Goal: Find specific page/section: Find specific page/section

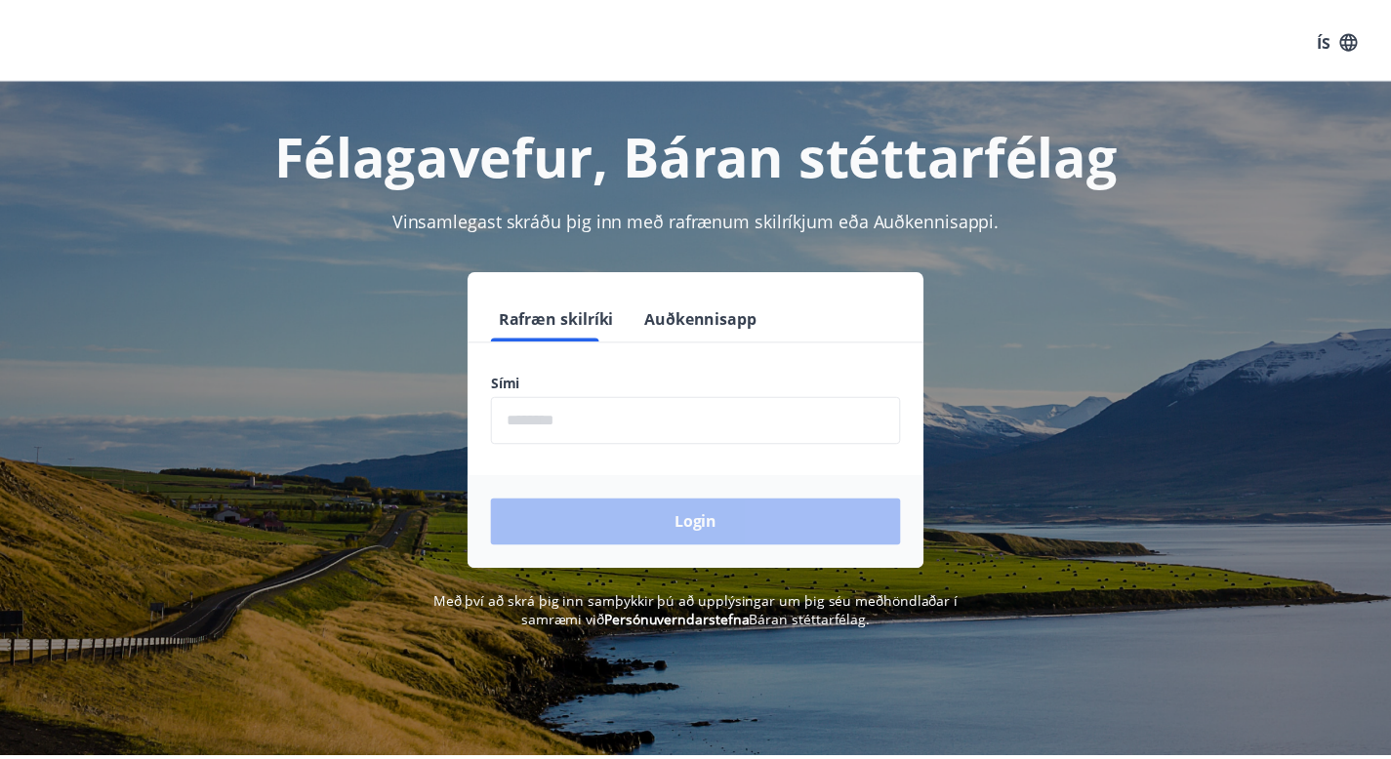
scroll to position [5, 0]
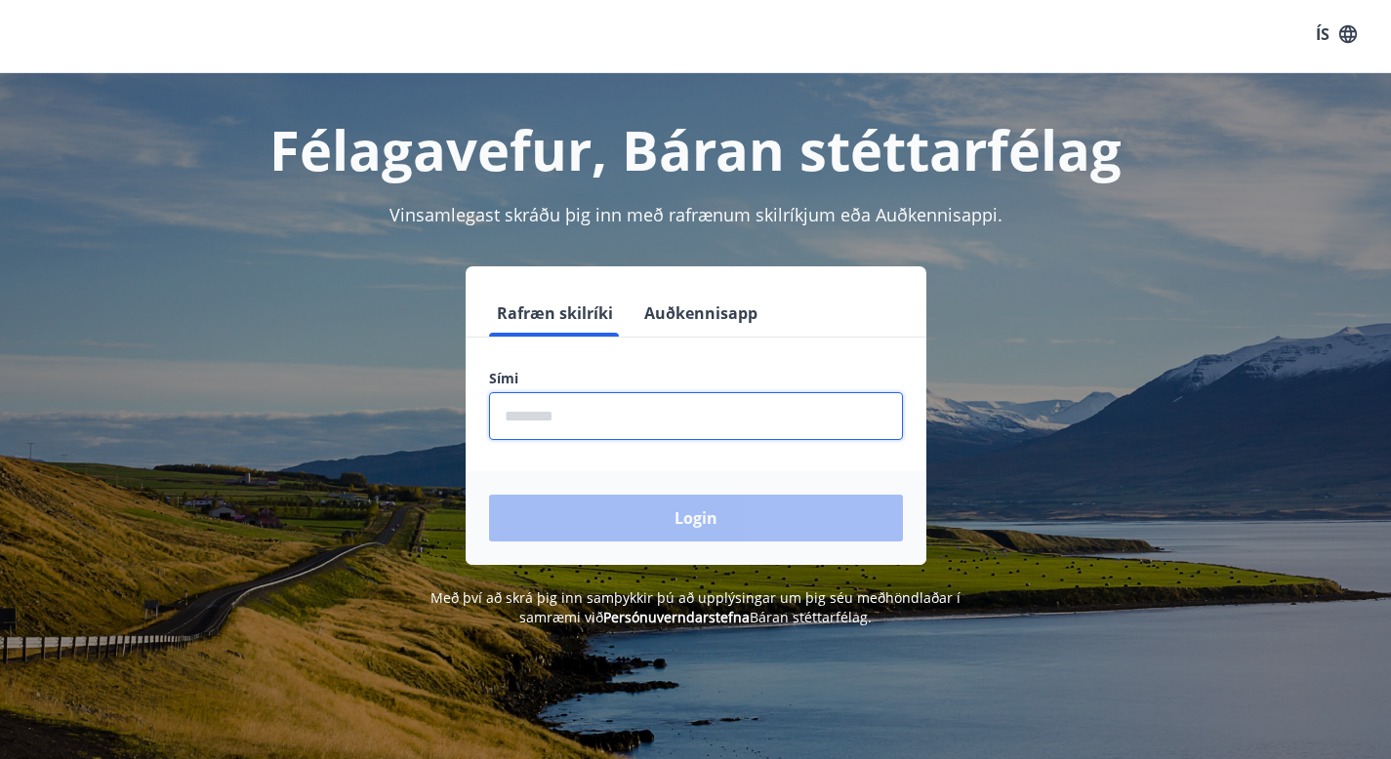
click at [545, 433] on input "phone" at bounding box center [696, 416] width 414 height 48
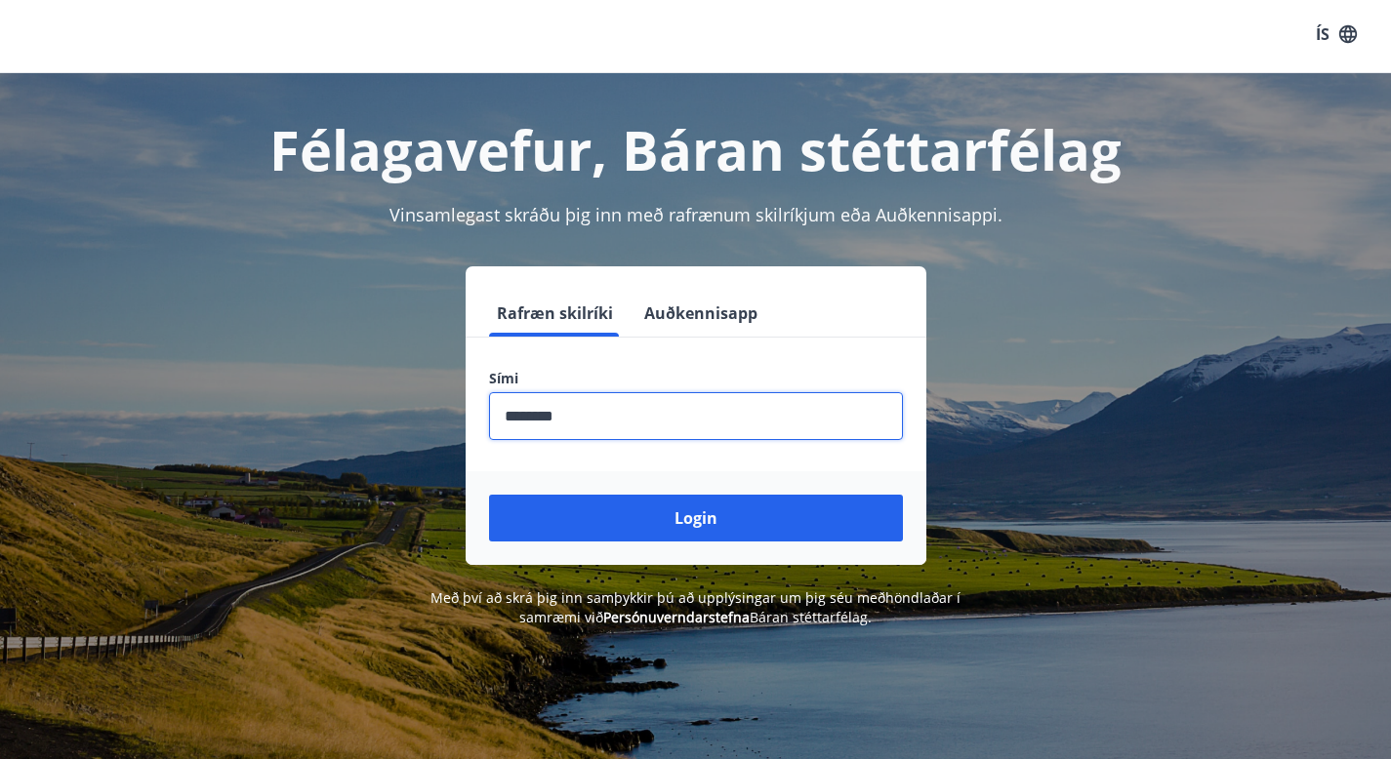
type input "********"
click at [489, 495] on button "Login" at bounding box center [696, 518] width 414 height 47
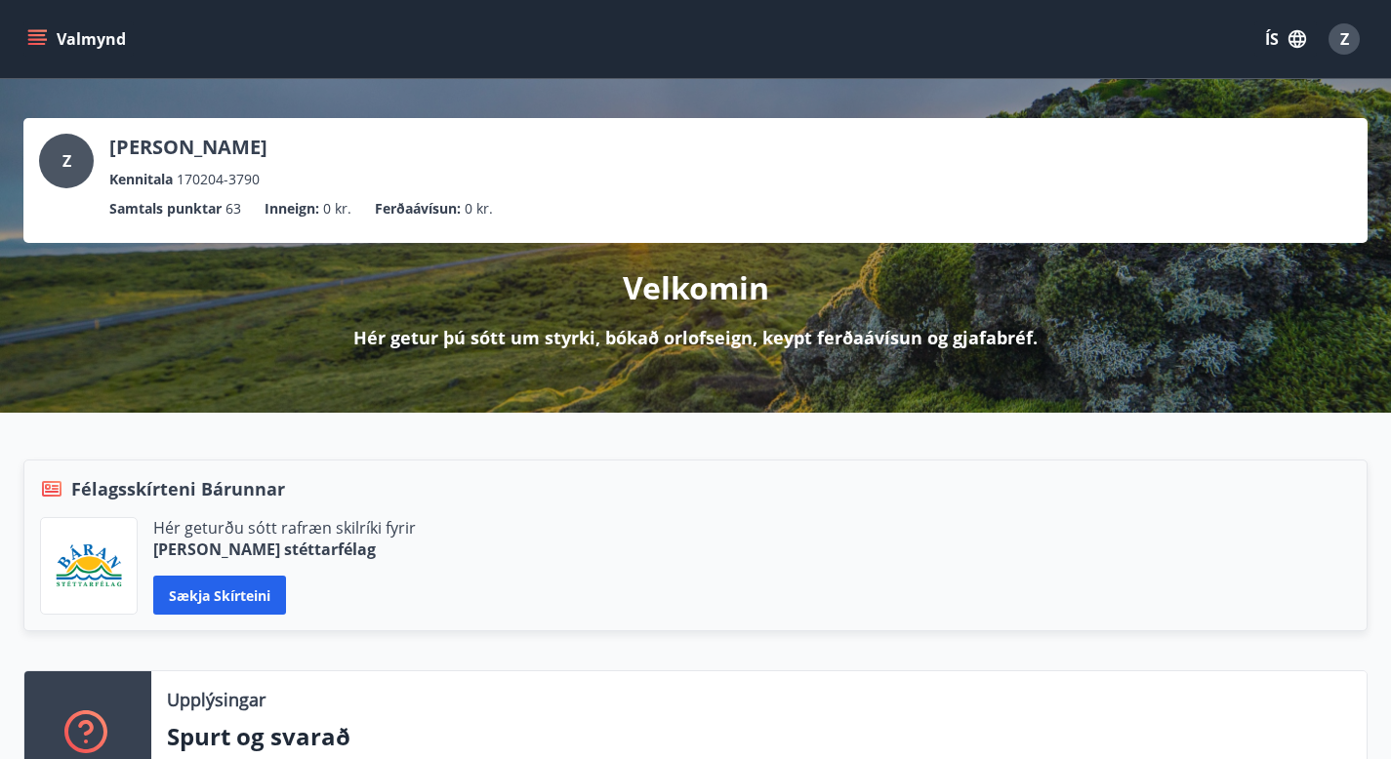
click at [37, 35] on icon "menu" at bounding box center [37, 35] width 18 height 2
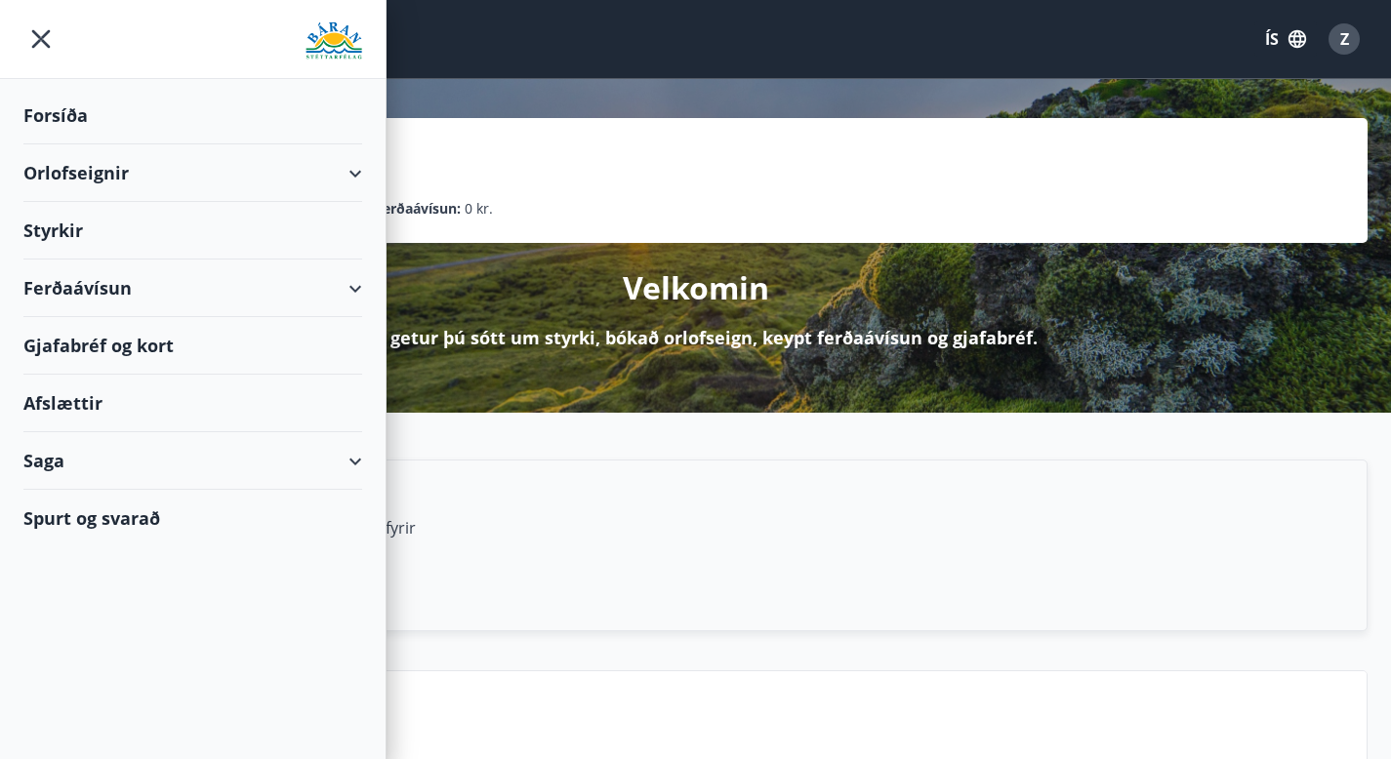
click at [71, 238] on div "Styrkir" at bounding box center [192, 231] width 339 height 58
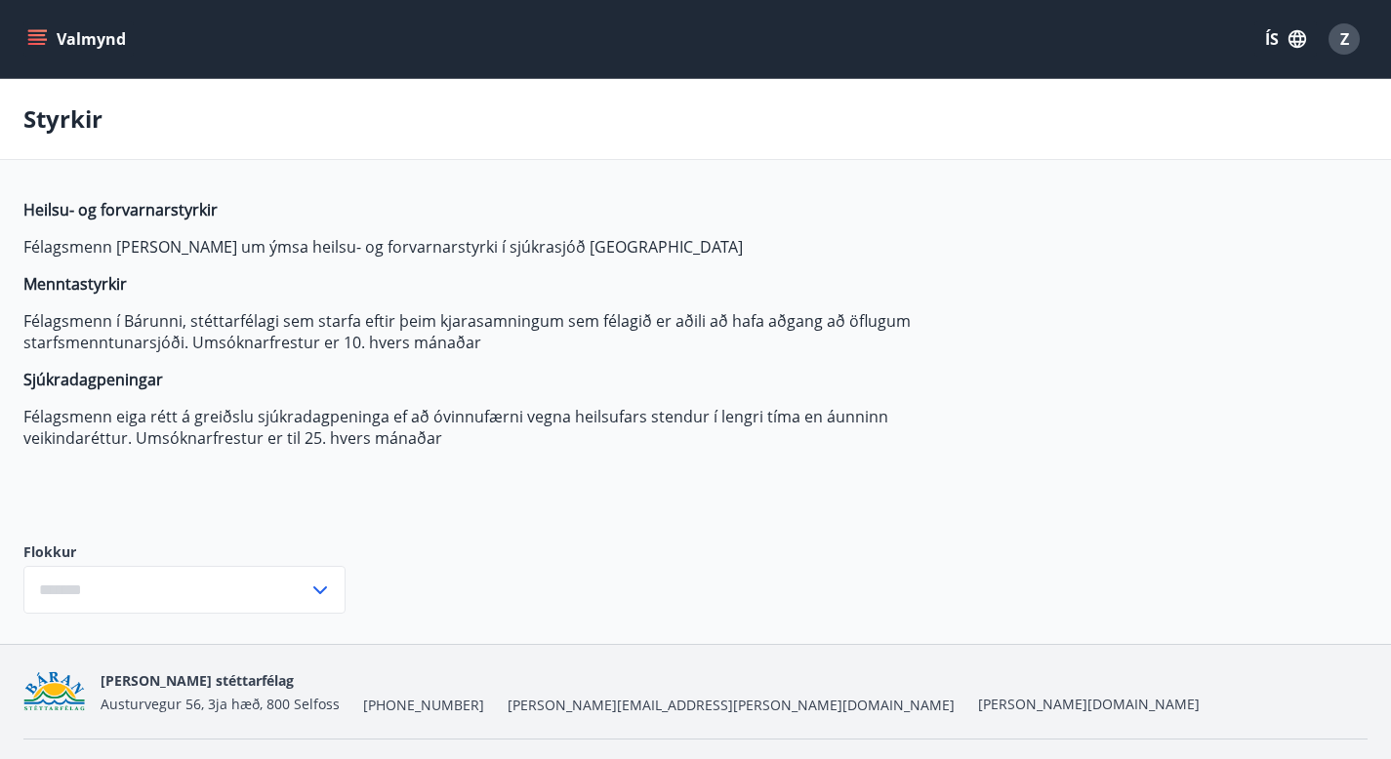
type input "***"
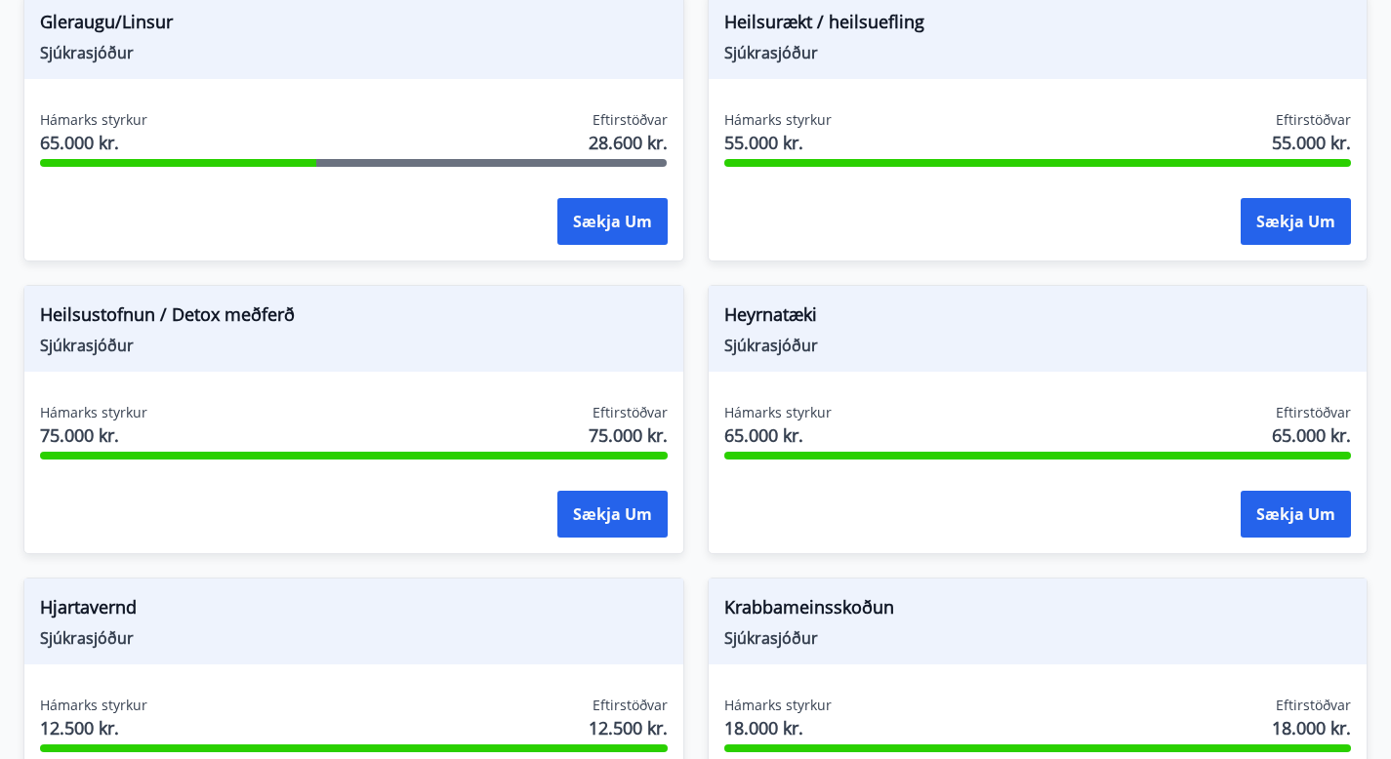
scroll to position [1375, 0]
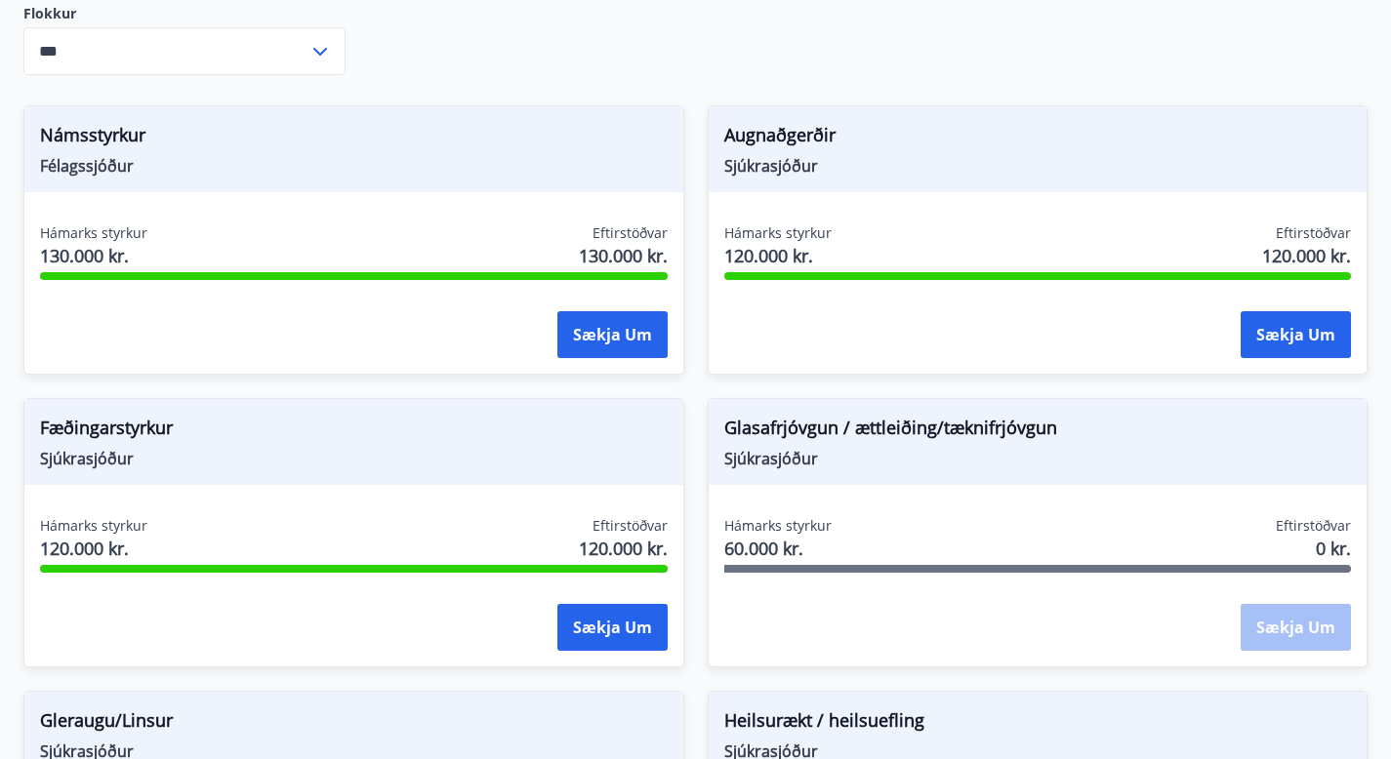
scroll to position [544, 0]
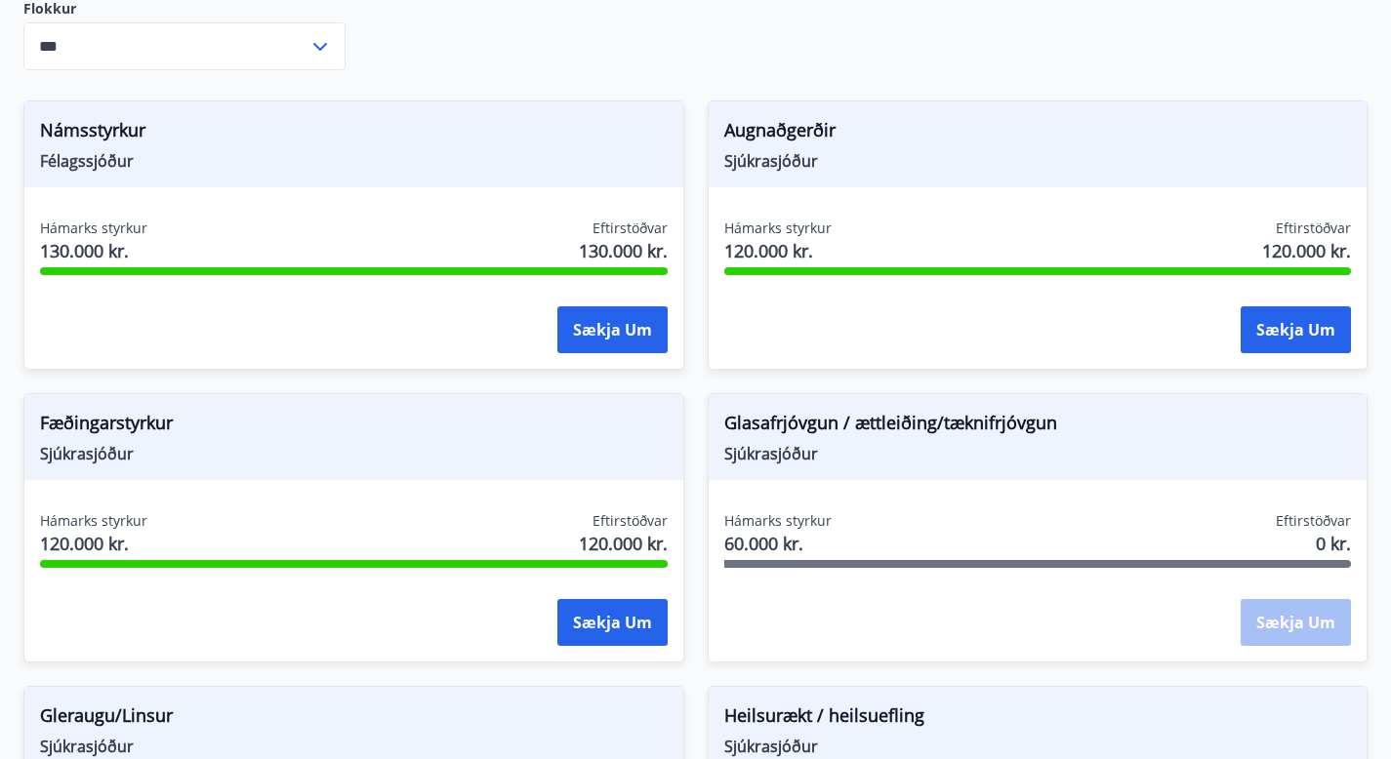
click at [724, 443] on span "Glasafrjóvgun / ættleiðing/tæknifrjóvgun" at bounding box center [1038, 426] width 628 height 33
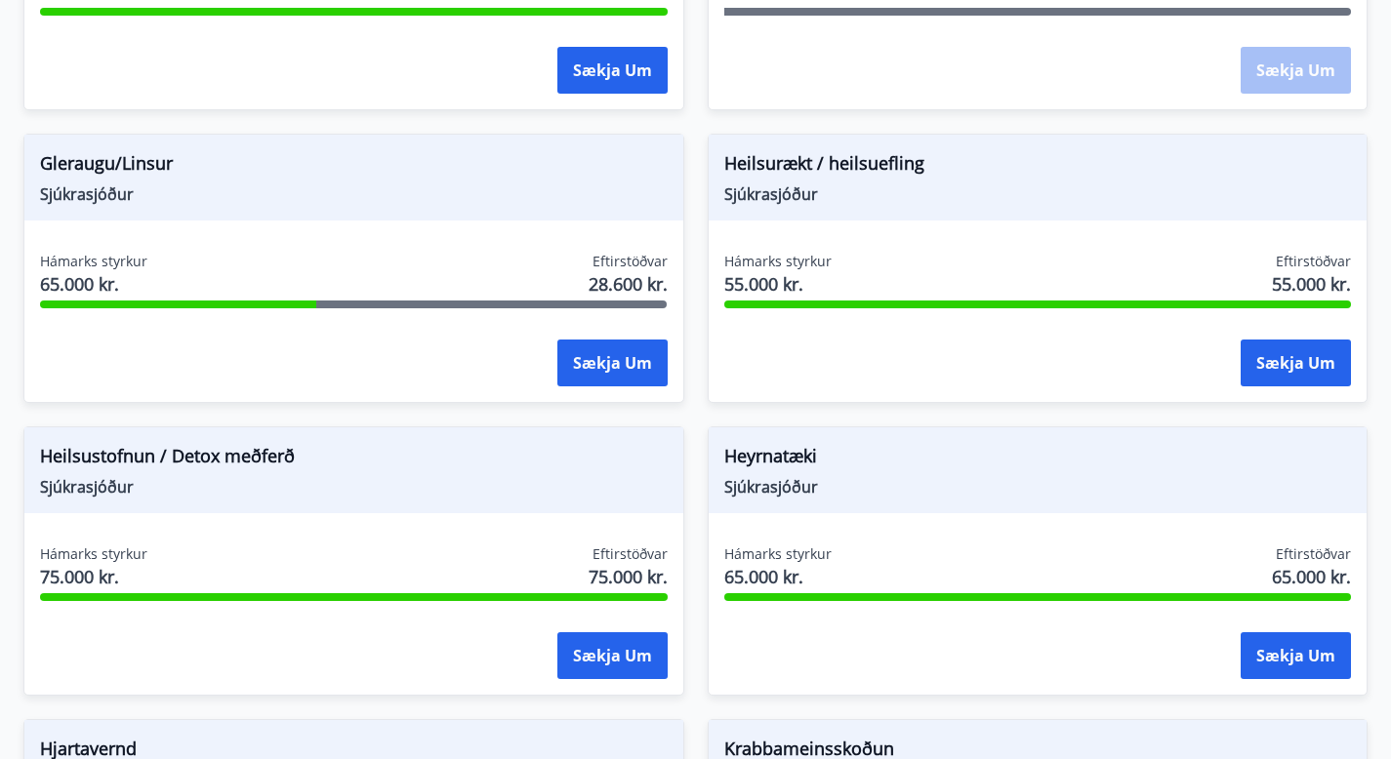
scroll to position [0, 0]
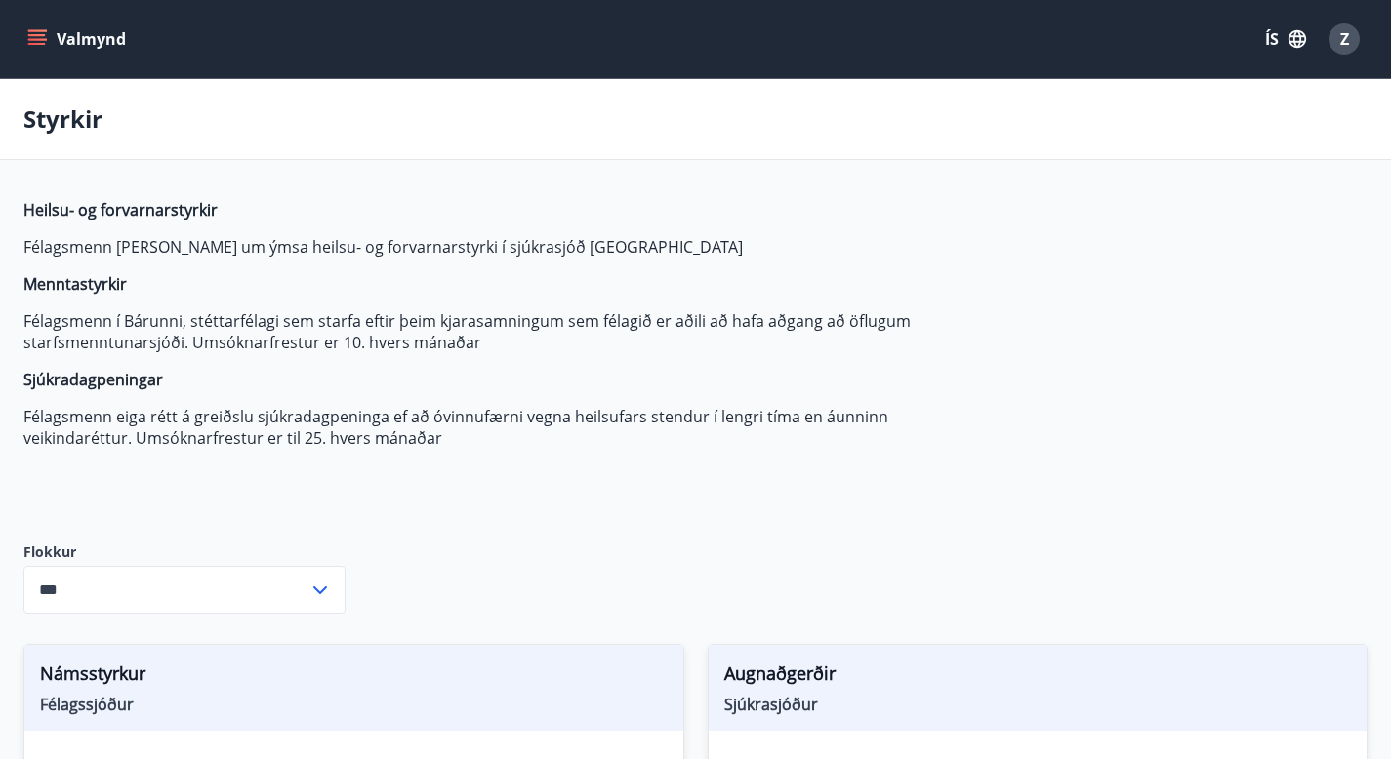
click at [34, 32] on icon "menu" at bounding box center [37, 39] width 20 height 20
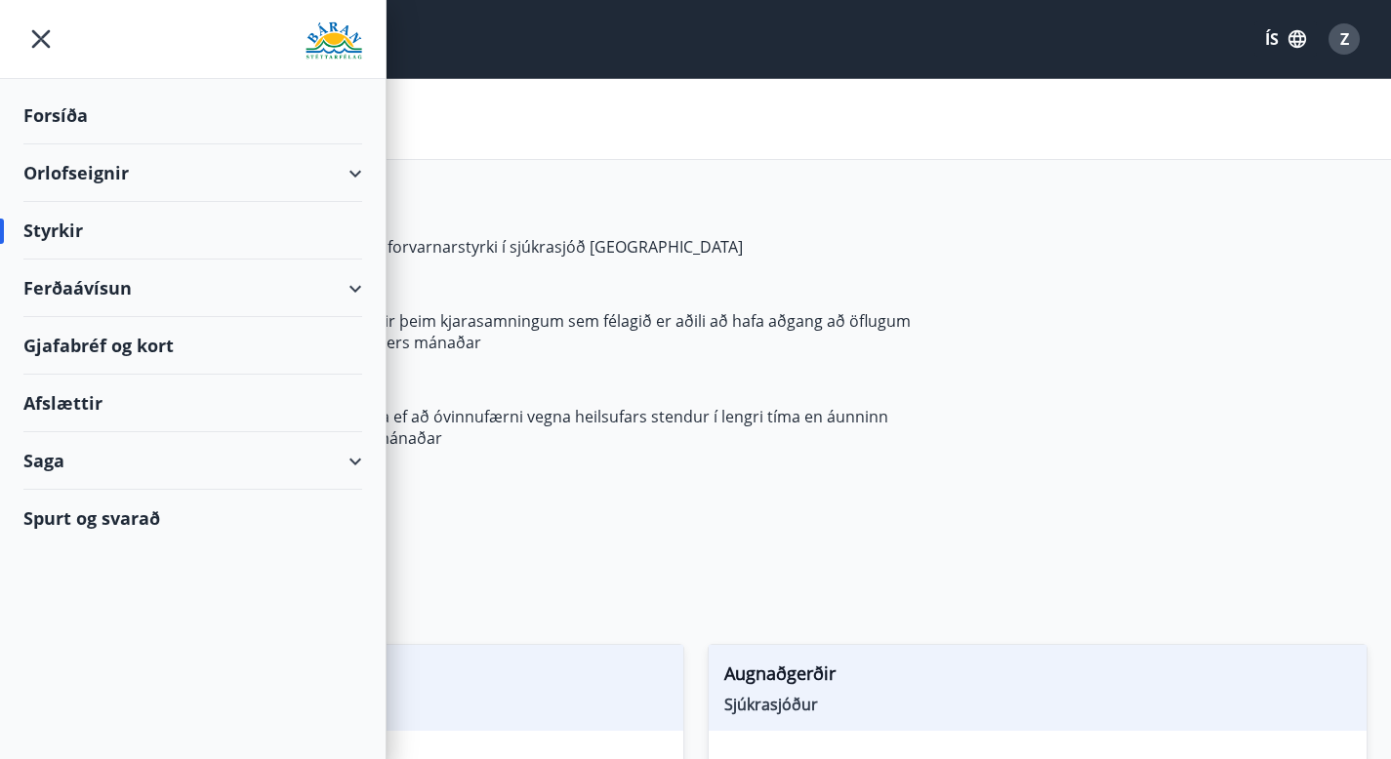
click at [62, 409] on div "Afslættir" at bounding box center [192, 404] width 339 height 58
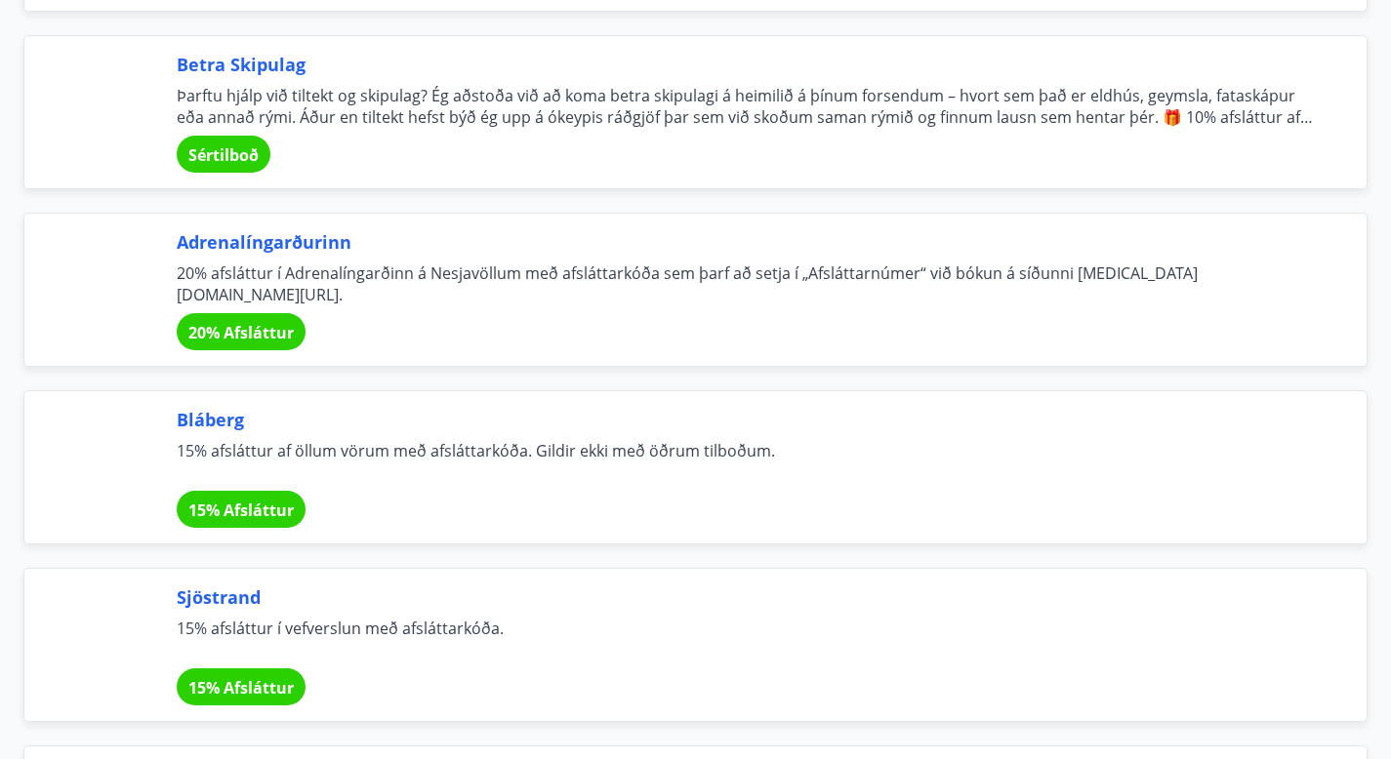
scroll to position [3465, 0]
